Goal: Navigation & Orientation: Find specific page/section

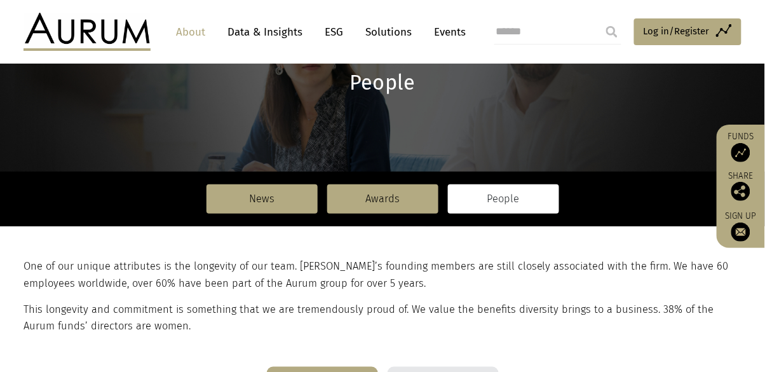
scroll to position [136, 0]
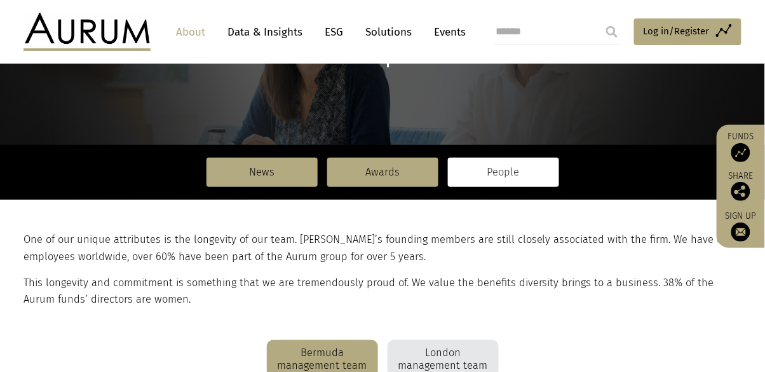
click at [480, 351] on div "London management team" at bounding box center [442, 359] width 111 height 38
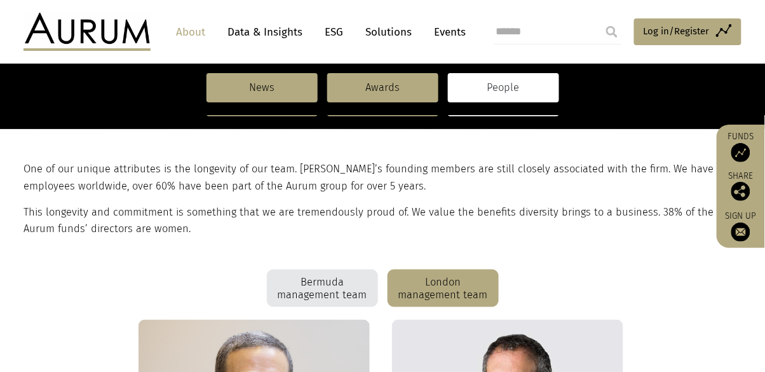
scroll to position [0, 0]
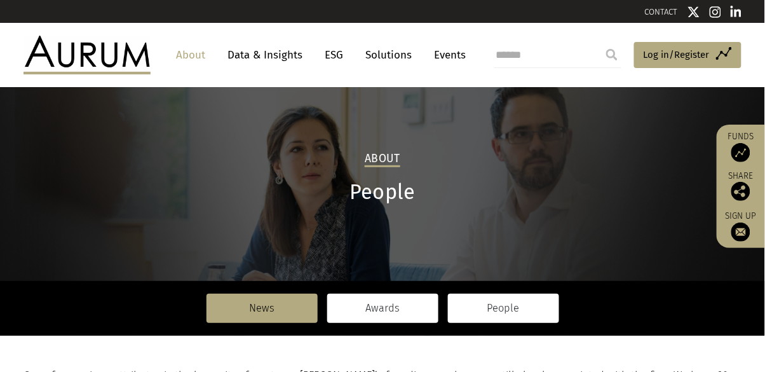
click at [419, 316] on link "Awards" at bounding box center [382, 307] width 111 height 29
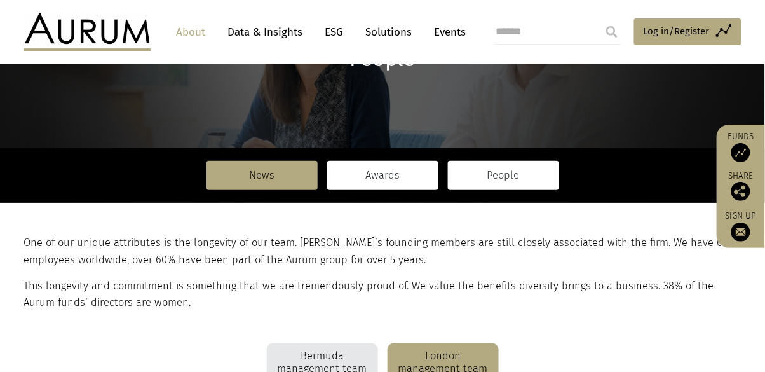
scroll to position [132, 0]
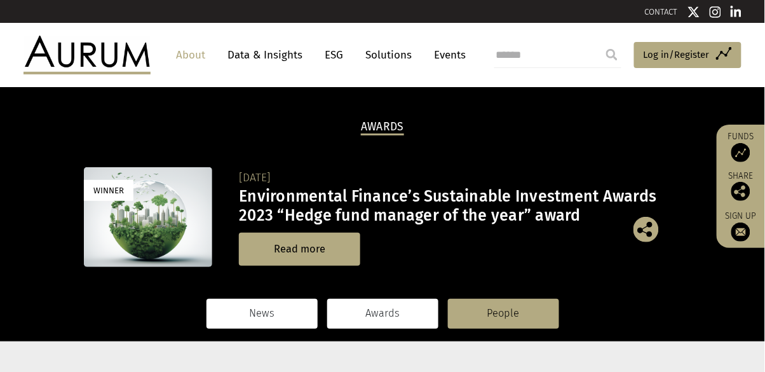
click at [298, 324] on link "News" at bounding box center [261, 312] width 111 height 29
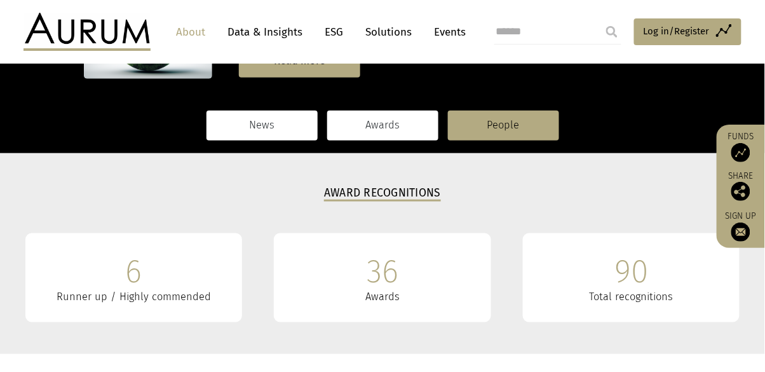
scroll to position [236, 0]
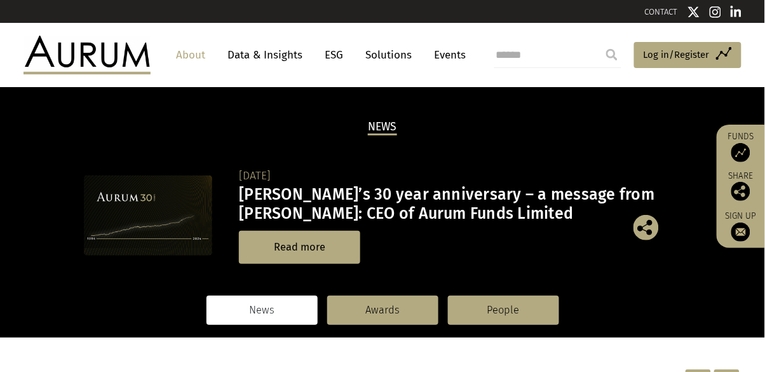
click at [284, 57] on link "Data & Insights" at bounding box center [265, 54] width 88 height 23
